Goal: Task Accomplishment & Management: Manage account settings

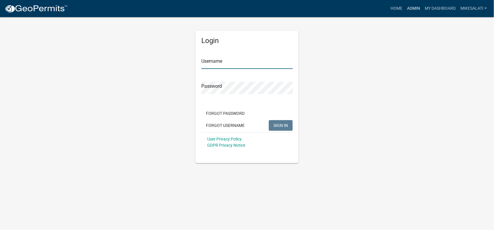
type input "MikeSalati"
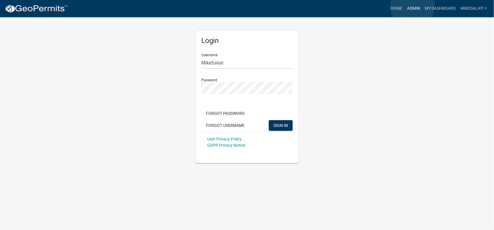
click at [413, 6] on link "Admin" at bounding box center [414, 8] width 18 height 11
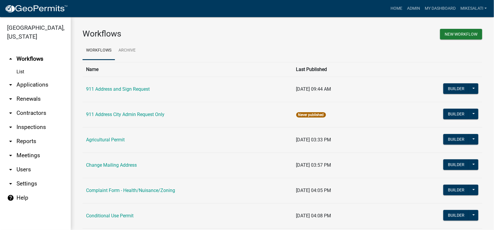
click at [20, 78] on link "arrow_drop_down Applications" at bounding box center [35, 85] width 71 height 14
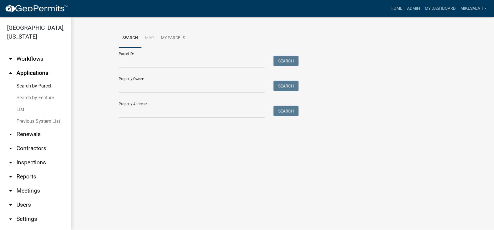
click at [21, 104] on link "List" at bounding box center [35, 110] width 71 height 12
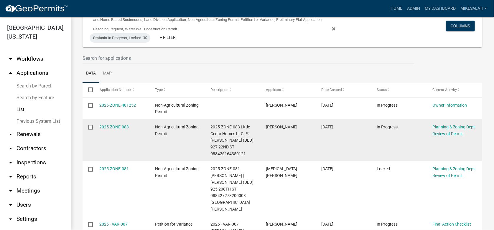
scroll to position [59, 0]
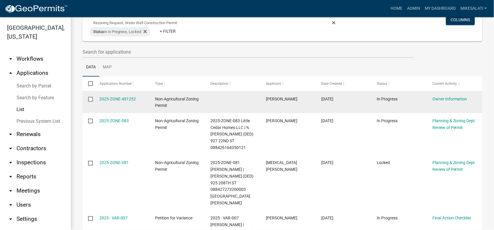
click at [91, 98] on input "checkbox" at bounding box center [90, 99] width 4 height 4
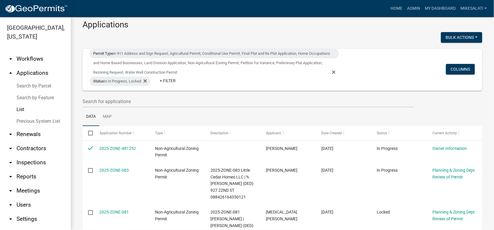
scroll to position [0, 0]
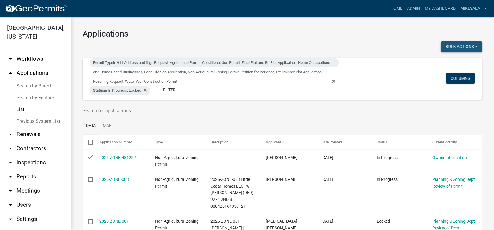
click at [459, 45] on button "Bulk Actions" at bounding box center [461, 46] width 41 height 11
click at [453, 62] on button "Void" at bounding box center [458, 62] width 47 height 14
checkbox input "false"
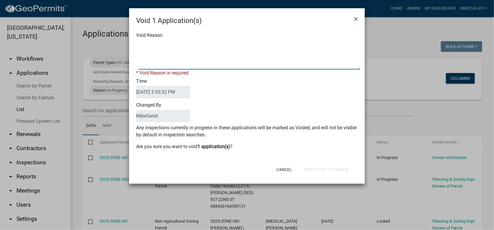
click at [145, 46] on textarea "Void Reason" at bounding box center [250, 54] width 222 height 29
type textarea "."
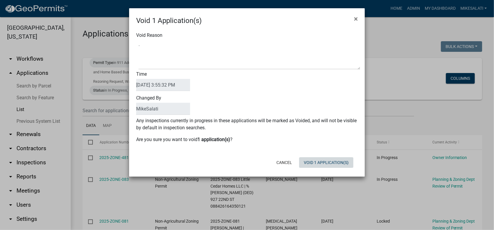
click at [332, 173] on div "Void 1 Application(s) × Void Reason Time [DATE] 3:55:32 PM Changed By [PERSON_N…" at bounding box center [247, 92] width 236 height 169
click at [328, 162] on button "Void 1 Application(s)" at bounding box center [326, 162] width 54 height 11
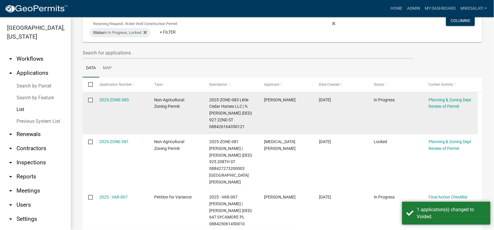
scroll to position [59, 0]
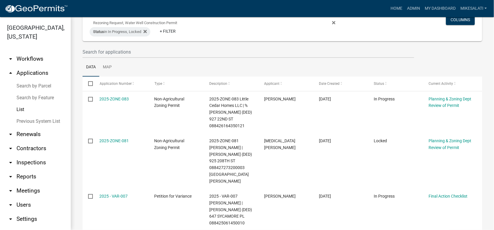
click at [33, 80] on link "Search by Parcel" at bounding box center [35, 86] width 71 height 12
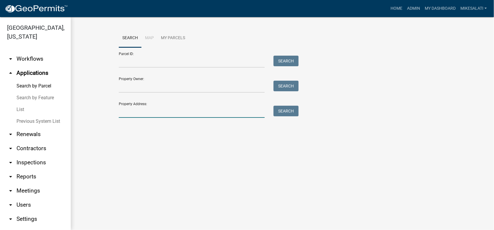
click at [128, 111] on input "Property Address:" at bounding box center [192, 112] width 146 height 12
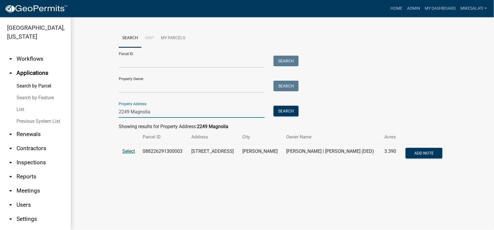
type input "2249 Magnolia"
click at [131, 152] on span "Select" at bounding box center [128, 152] width 13 height 6
